Goal: Entertainment & Leisure: Consume media (video, audio)

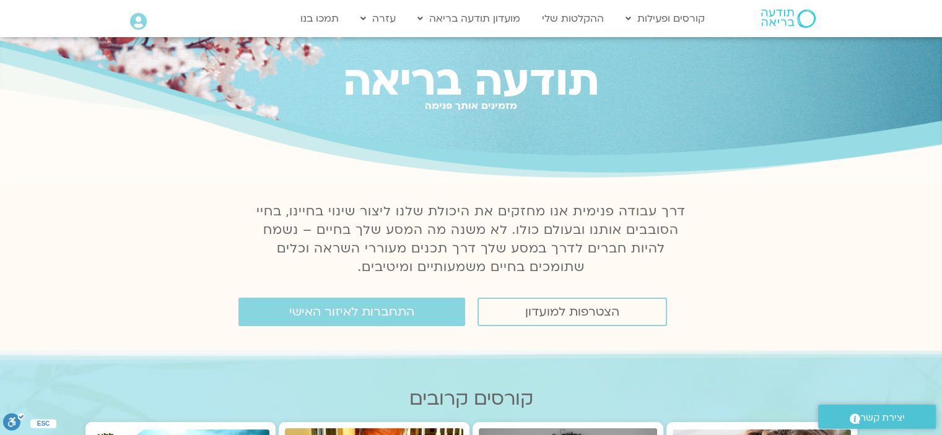
scroll to position [62, 0]
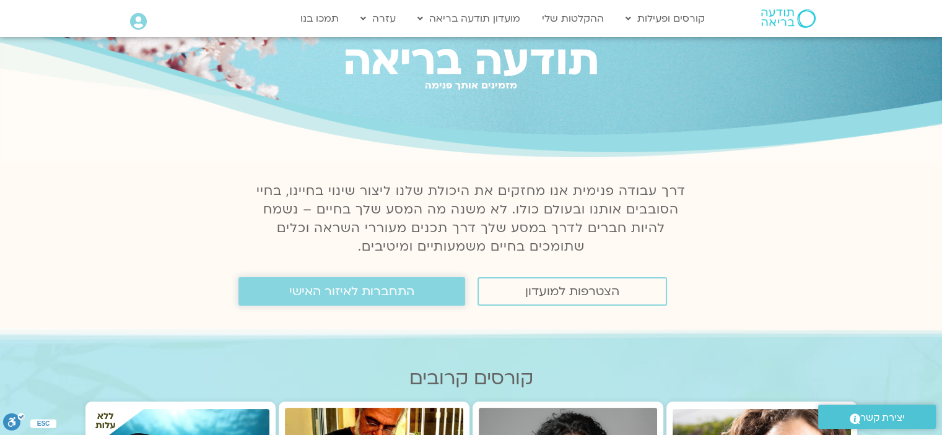
click at [410, 297] on span "התחברות לאיזור האישי" at bounding box center [351, 292] width 125 height 14
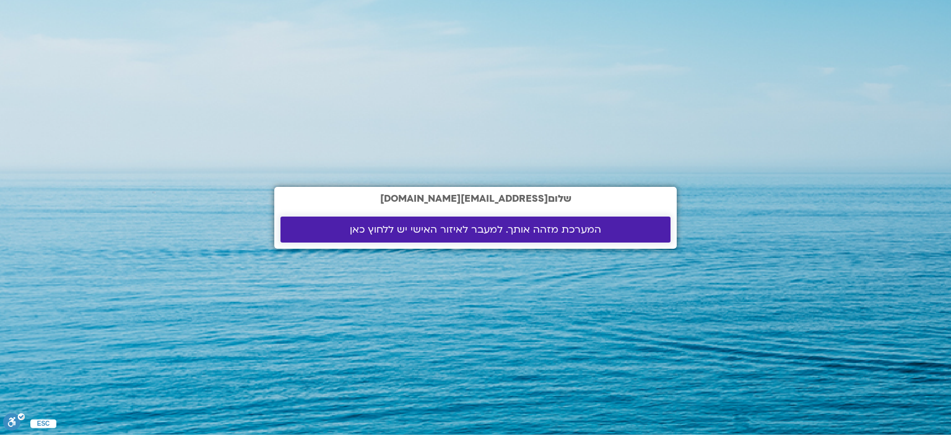
click at [432, 229] on span "המערכת מזהה אותך. למעבר לאיזור האישי יש ללחוץ כאן" at bounding box center [475, 229] width 251 height 11
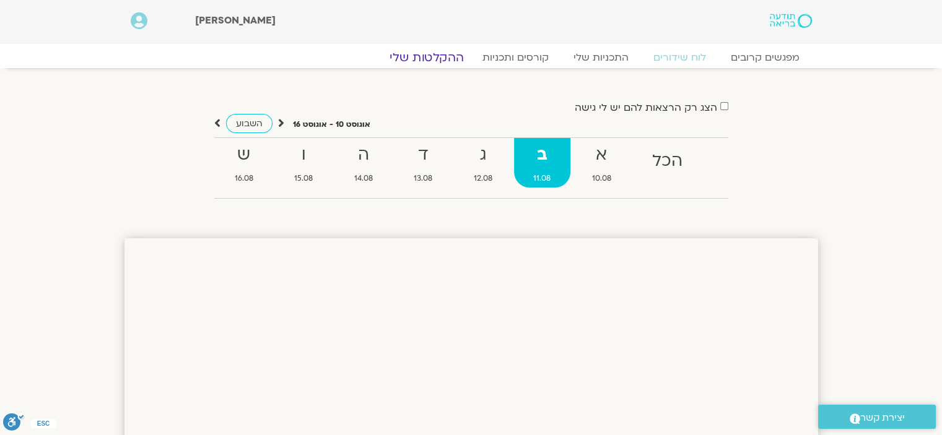
click at [425, 56] on link "ההקלטות שלי" at bounding box center [427, 57] width 104 height 15
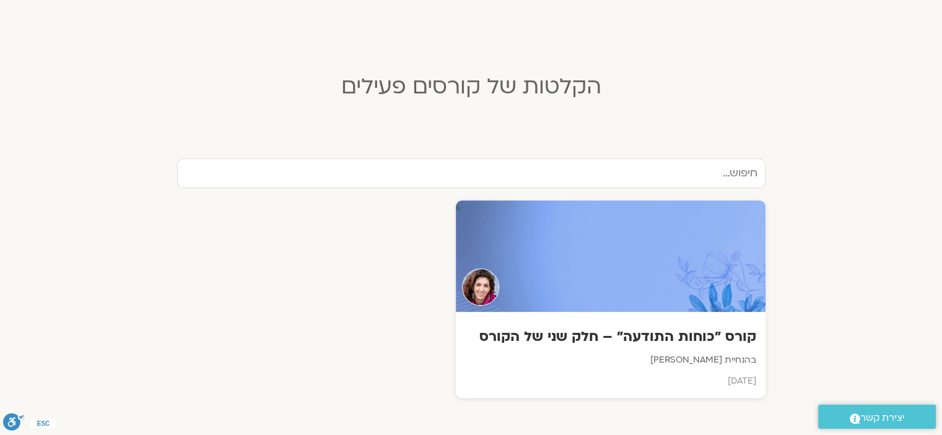
scroll to position [310, 0]
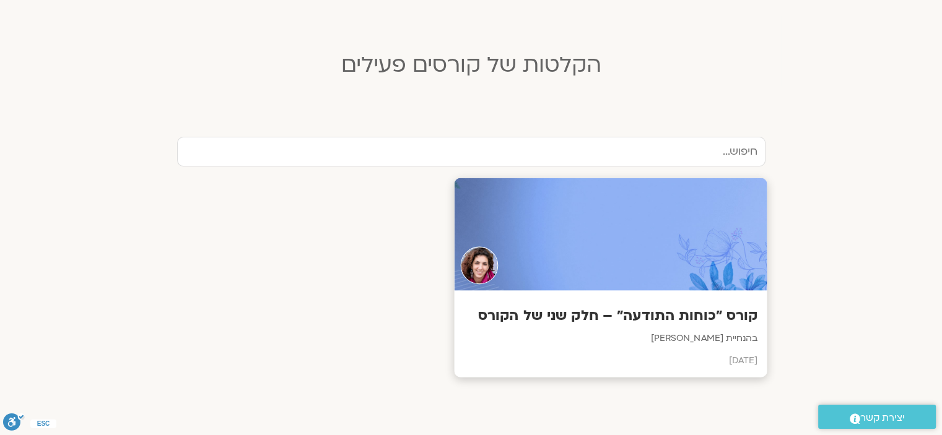
click at [655, 248] on div at bounding box center [610, 234] width 313 height 113
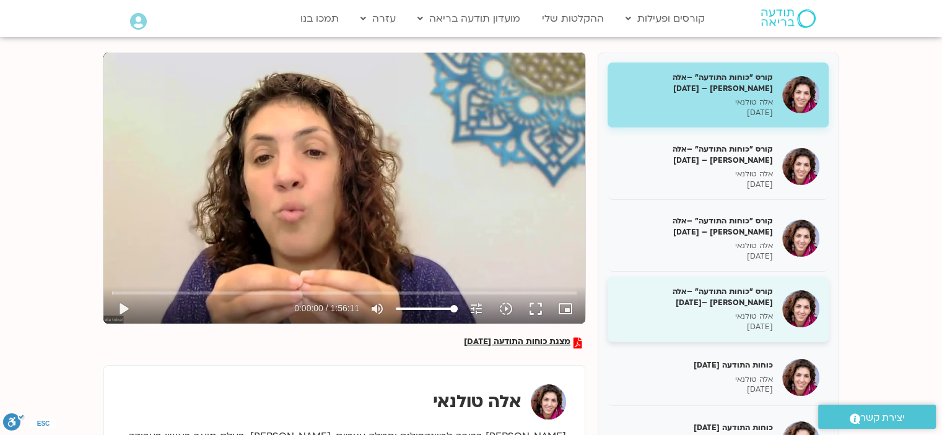
scroll to position [124, 0]
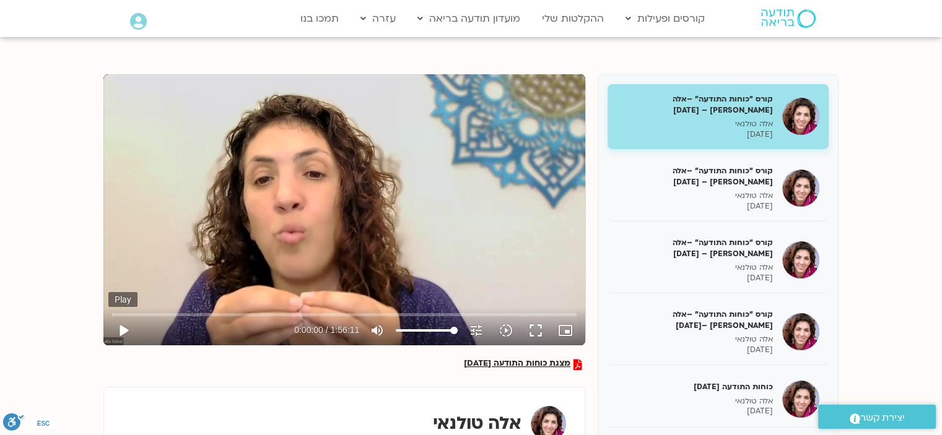
click at [121, 332] on button "play_arrow" at bounding box center [123, 331] width 30 height 30
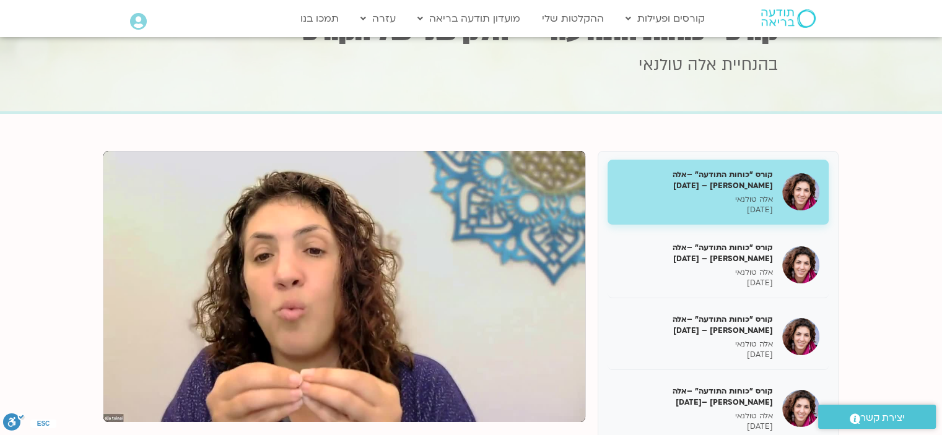
scroll to position [0, 0]
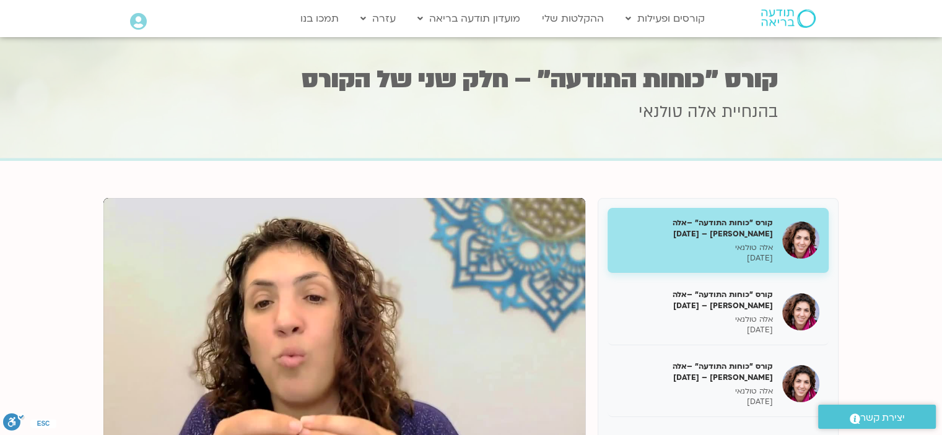
type input "80.68324"
click at [587, 18] on link "ההקלטות שלי" at bounding box center [573, 19] width 74 height 24
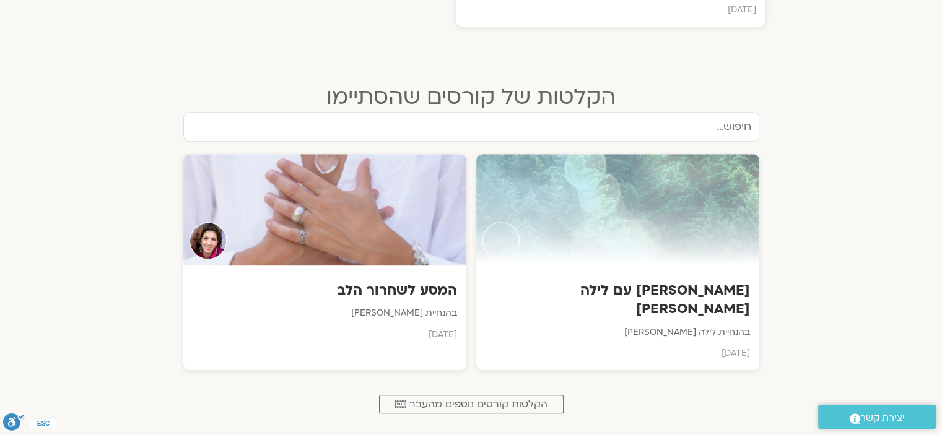
scroll to position [681, 0]
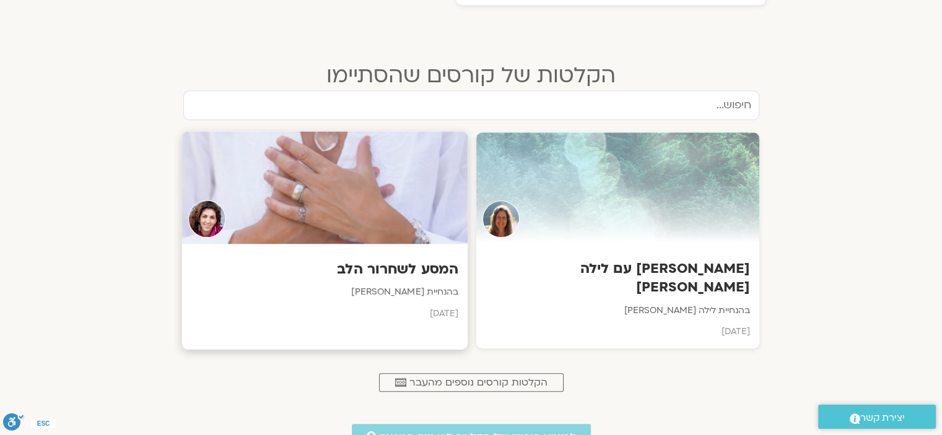
click at [414, 271] on h3 "המסע לשחרור הלב" at bounding box center [324, 269] width 267 height 19
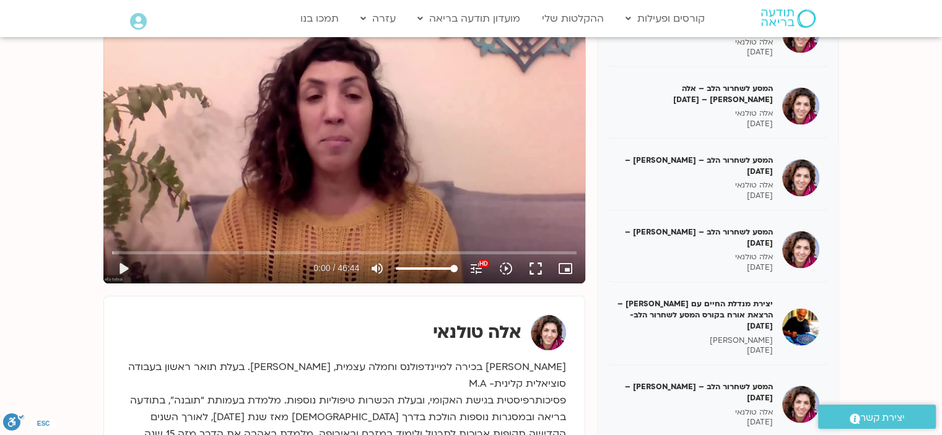
scroll to position [186, 0]
